Goal: Task Accomplishment & Management: Use online tool/utility

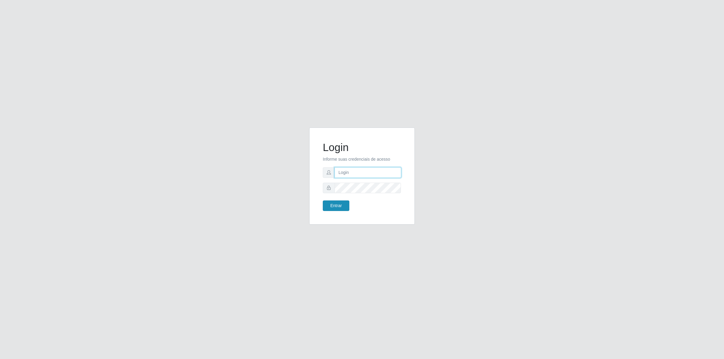
type input "[PERSON_NAME][EMAIL_ADDRESS][DOMAIN_NAME]"
click at [339, 205] on button "Entrar" at bounding box center [336, 205] width 27 height 11
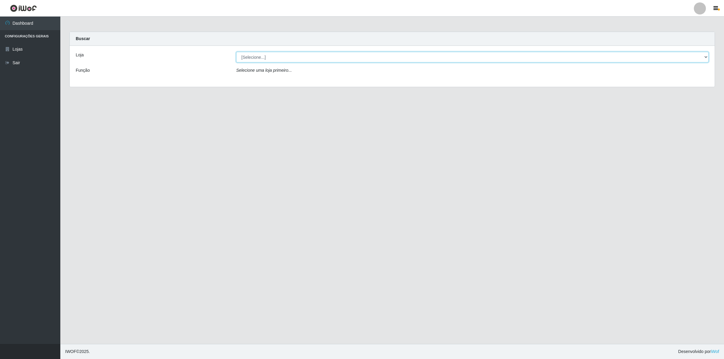
click at [304, 53] on select "[Selecione...] Extrabom - Loja 01 Centro de Distribuição" at bounding box center [472, 57] width 472 height 11
select select "435"
click at [236, 52] on select "[Selecione...] Extrabom - Loja 01 Centro de Distribuição" at bounding box center [472, 57] width 472 height 11
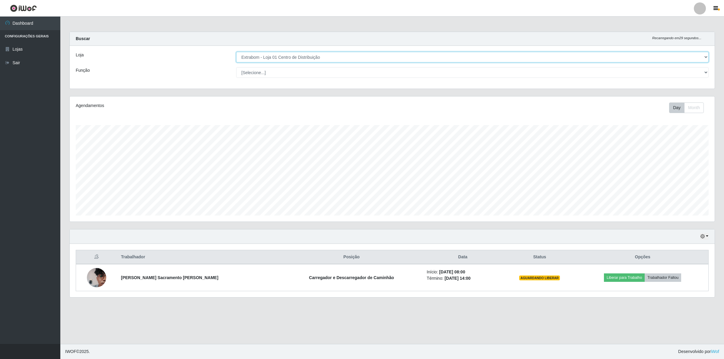
scroll to position [125, 644]
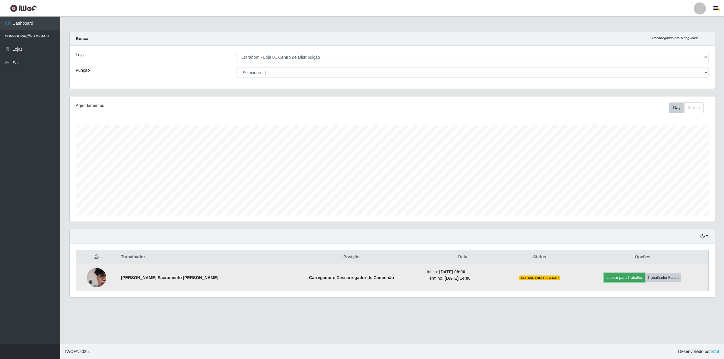
click at [625, 277] on button "Liberar para Trabalho" at bounding box center [624, 277] width 41 height 8
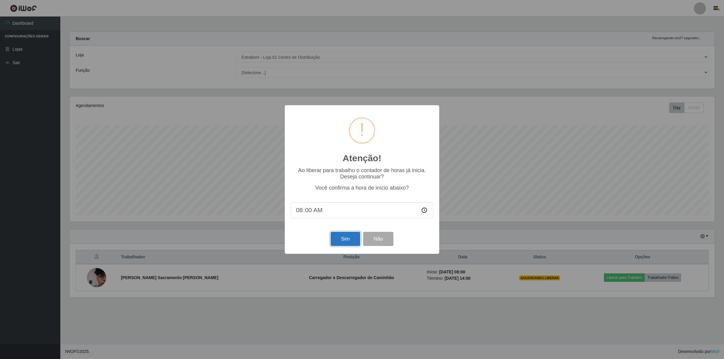
click at [345, 240] on button "Sim" at bounding box center [344, 239] width 29 height 14
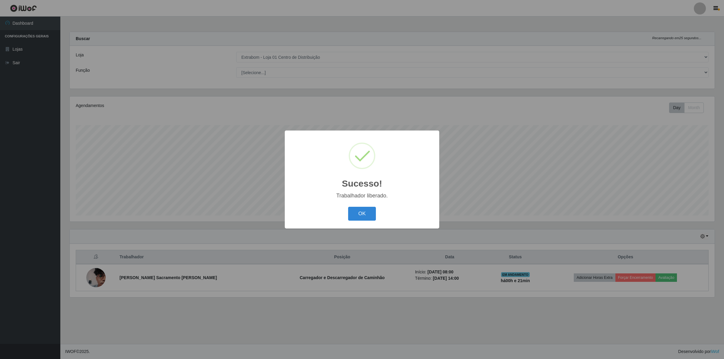
click at [363, 204] on div "Sucesso! × Trabalhador liberado. OK Cancel" at bounding box center [362, 180] width 154 height 98
click at [359, 216] on button "OK" at bounding box center [362, 214] width 28 height 14
